Goal: Information Seeking & Learning: Learn about a topic

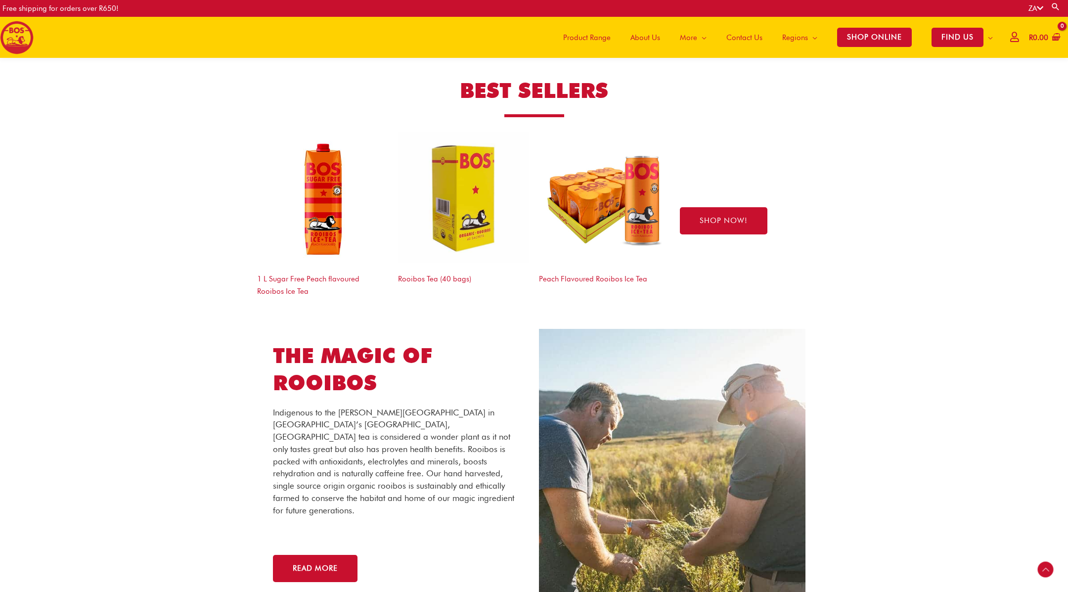
scroll to position [1513, 0]
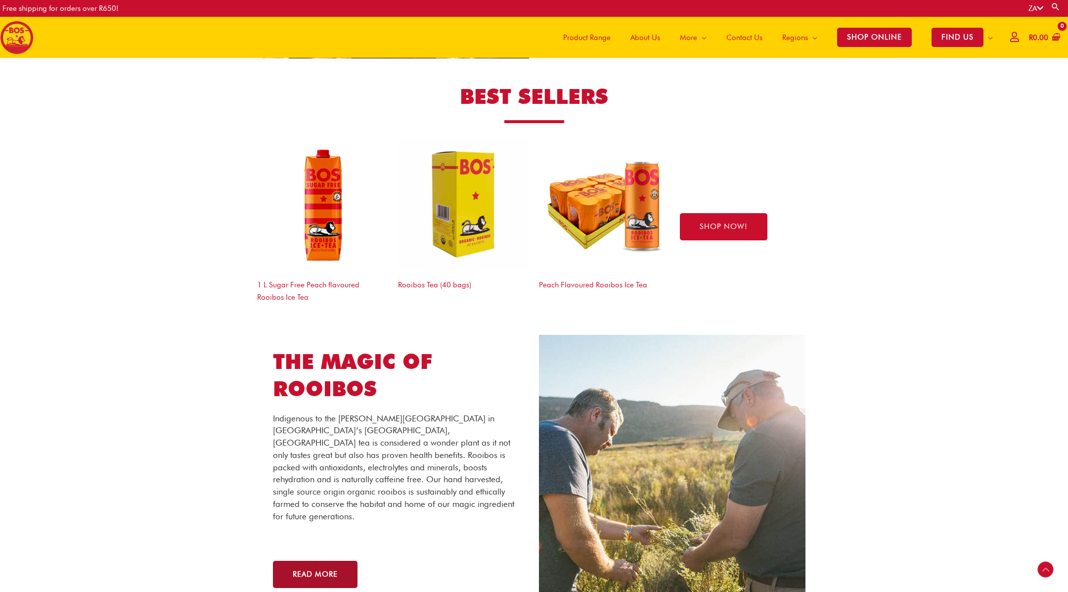
click at [331, 470] on span "READ MORE" at bounding box center [315, 574] width 45 height 7
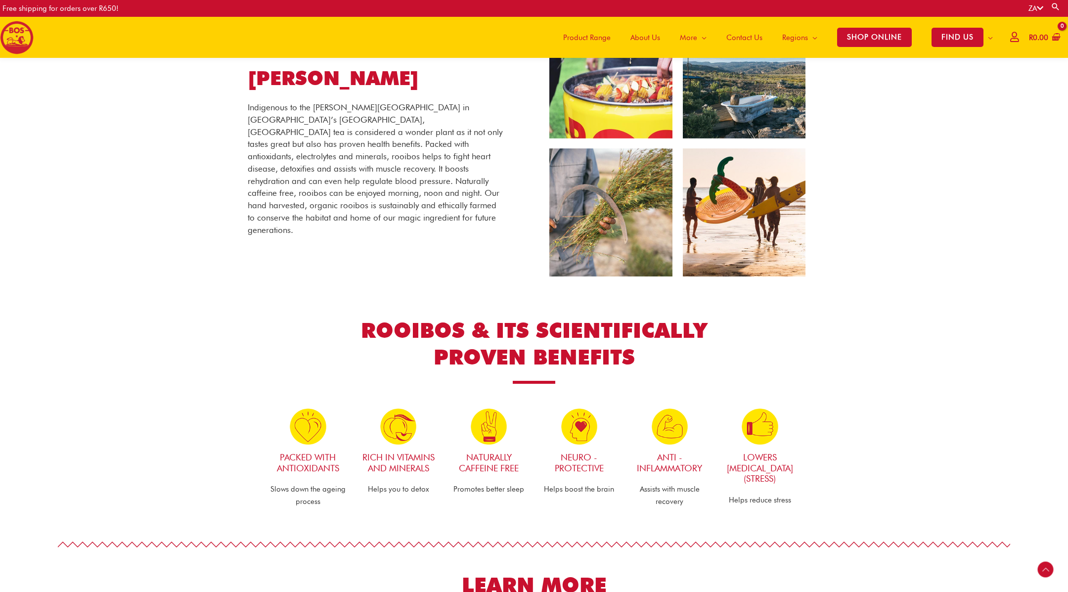
scroll to position [218, 0]
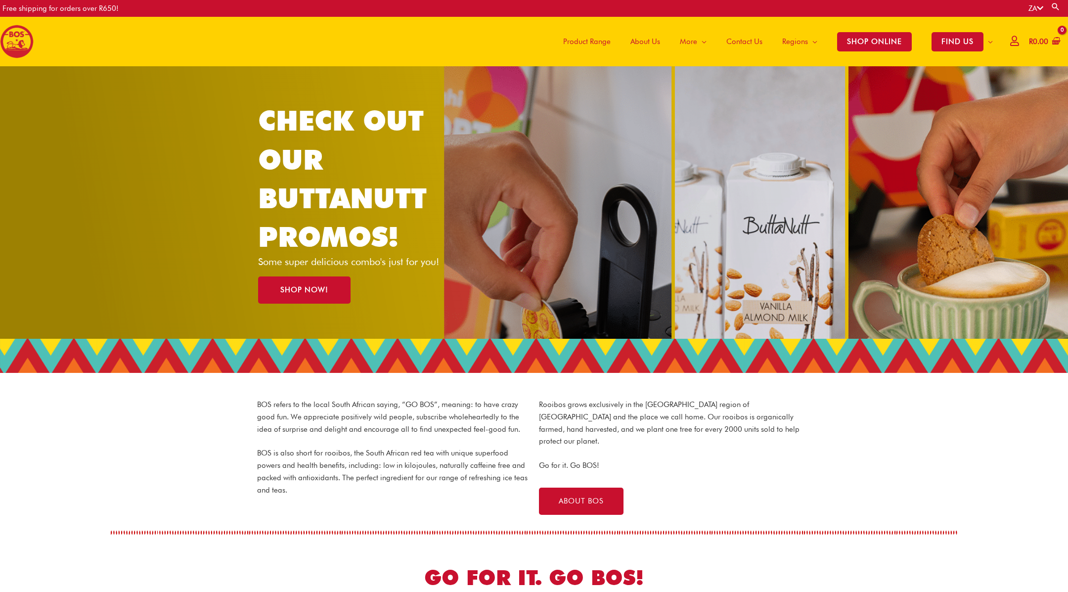
click at [594, 43] on span "Product Range" at bounding box center [586, 42] width 47 height 30
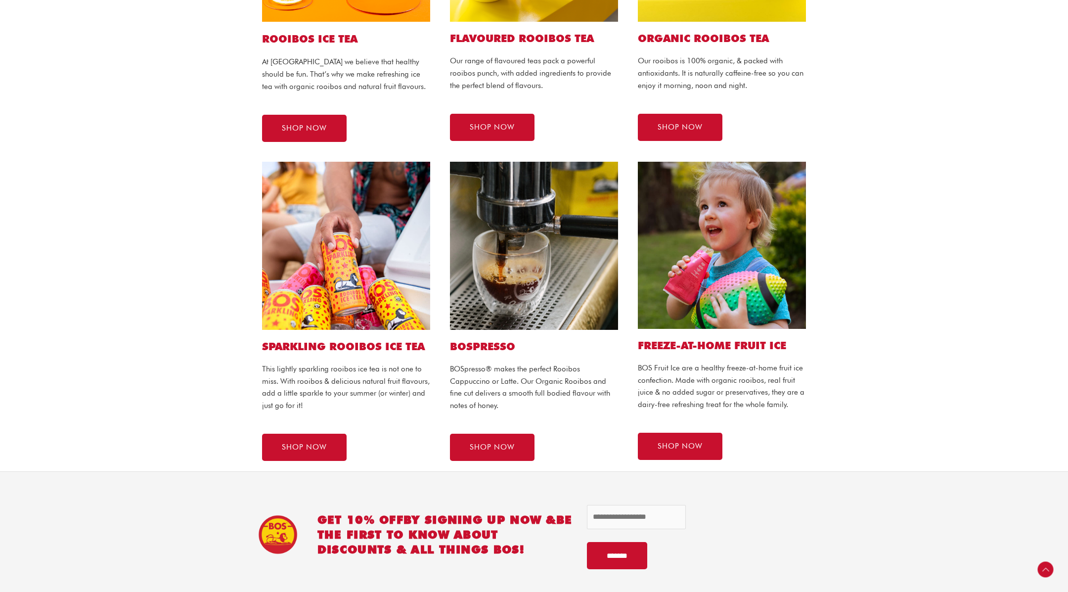
scroll to position [454, 0]
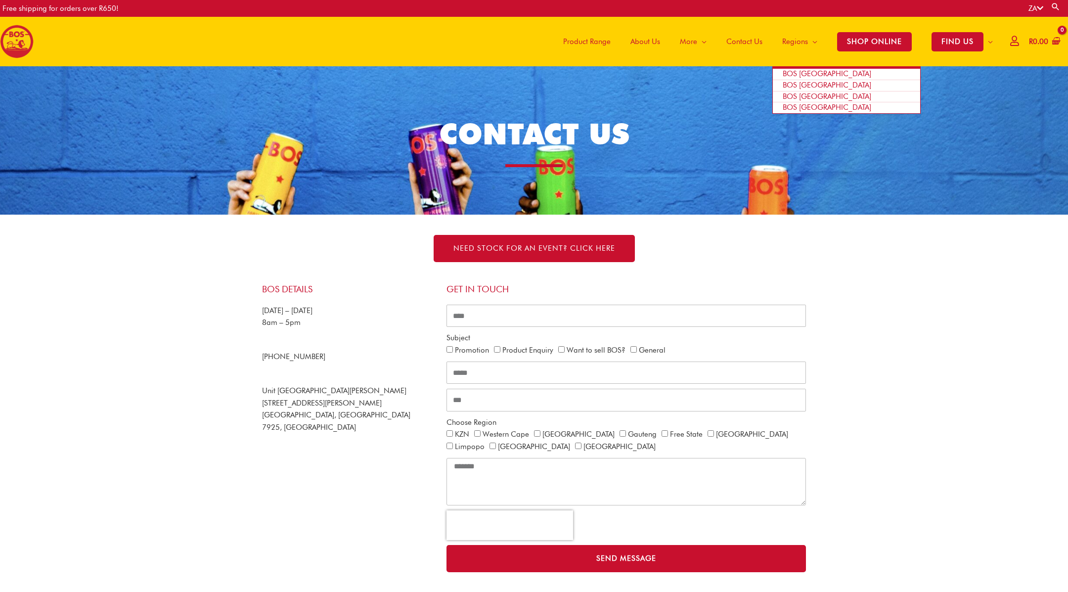
click at [795, 71] on span "BOS [GEOGRAPHIC_DATA]" at bounding box center [827, 73] width 89 height 9
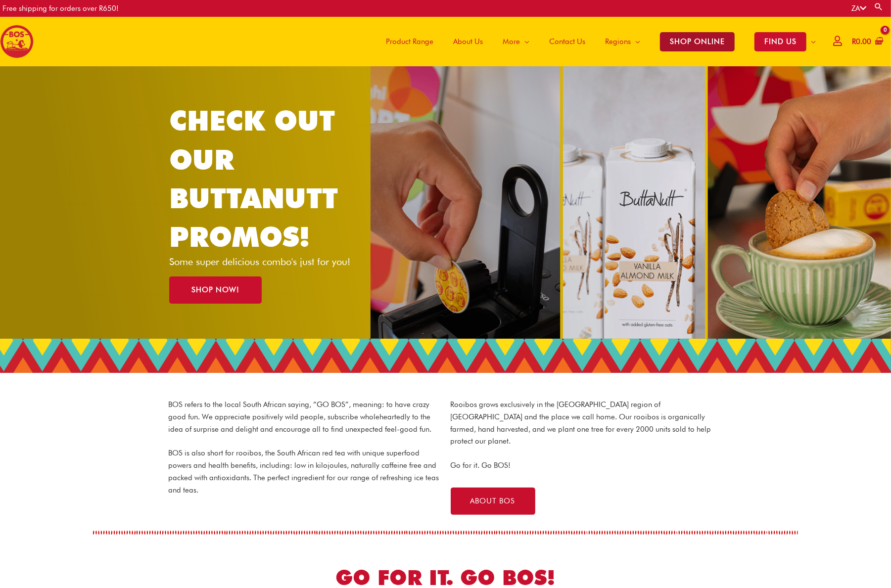
click at [697, 33] on span "SHOP ONLINE" at bounding box center [697, 41] width 75 height 19
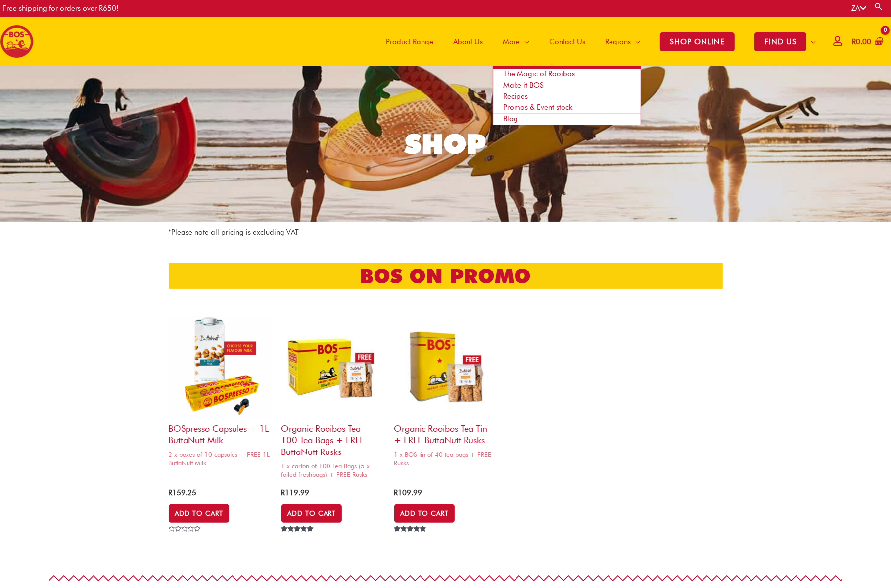
click at [516, 38] on span "More" at bounding box center [511, 42] width 17 height 30
click at [530, 85] on span "Make it BOS" at bounding box center [523, 85] width 41 height 9
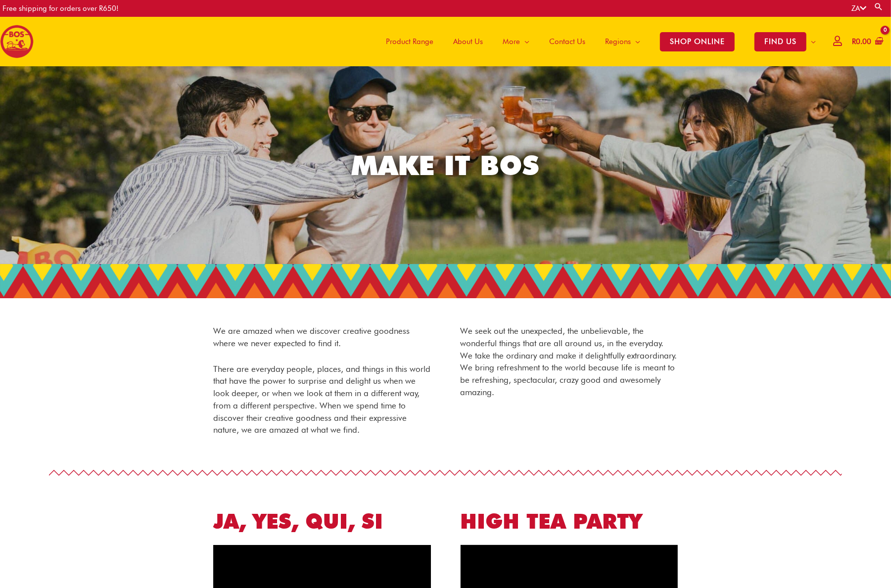
click at [402, 39] on span "Product Range" at bounding box center [409, 42] width 47 height 30
